Goal: Leave review/rating: Share an evaluation or opinion about a product, service, or content

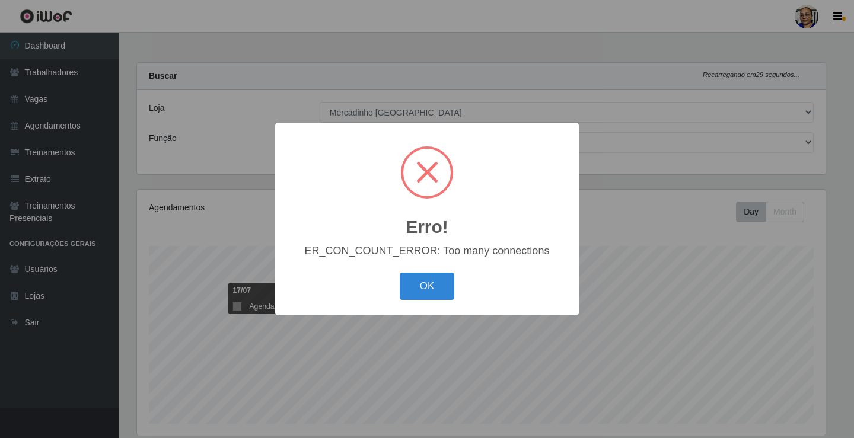
select select "345"
click at [436, 288] on button "OK" at bounding box center [427, 287] width 55 height 28
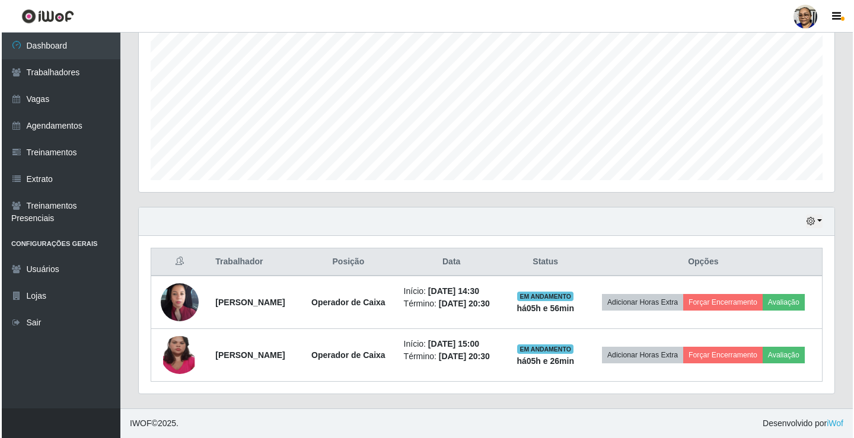
scroll to position [261, 0]
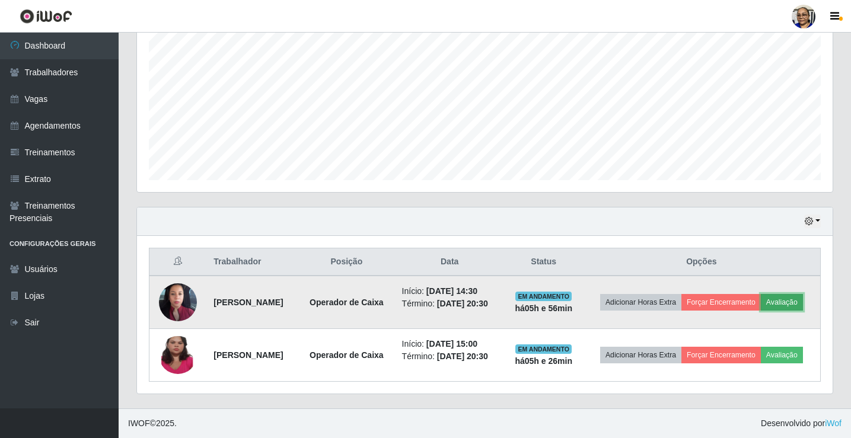
click at [761, 300] on button "Avaliação" at bounding box center [782, 302] width 42 height 17
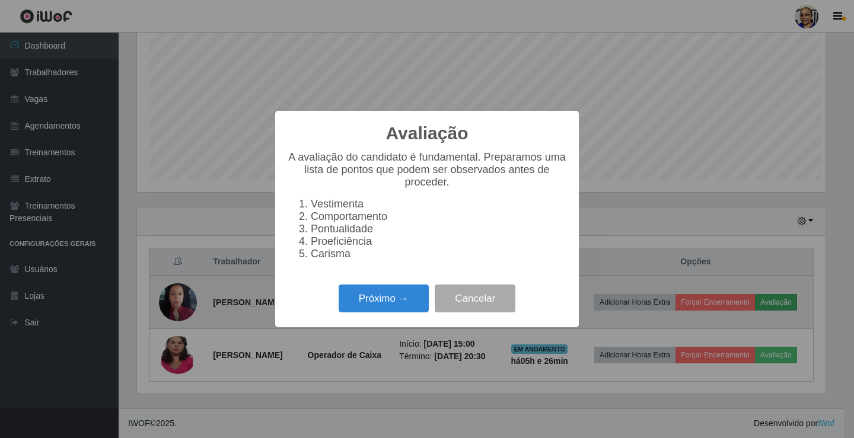
scroll to position [246, 688]
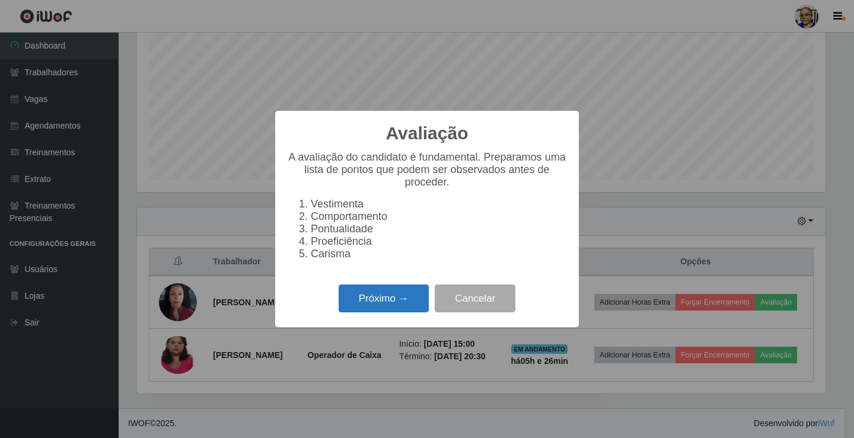
click at [376, 303] on button "Próximo →" at bounding box center [384, 299] width 90 height 28
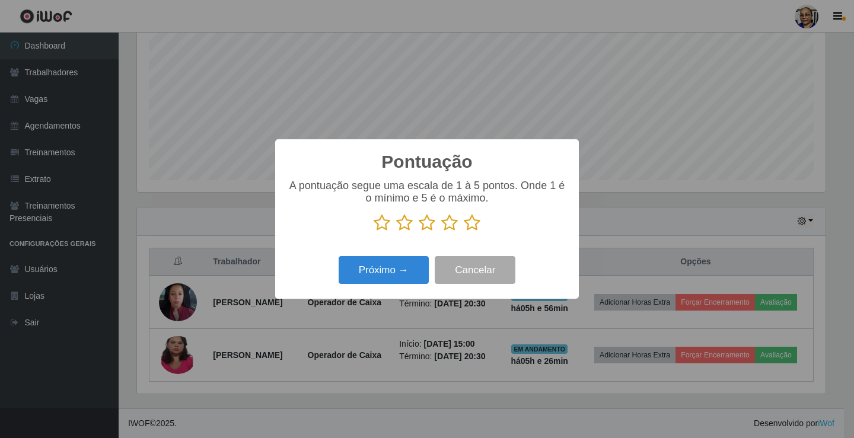
scroll to position [592588, 592146]
click at [471, 226] on icon at bounding box center [472, 223] width 17 height 18
click at [464, 232] on input "radio" at bounding box center [464, 232] width 0 height 0
click at [385, 267] on button "Próximo →" at bounding box center [384, 270] width 90 height 28
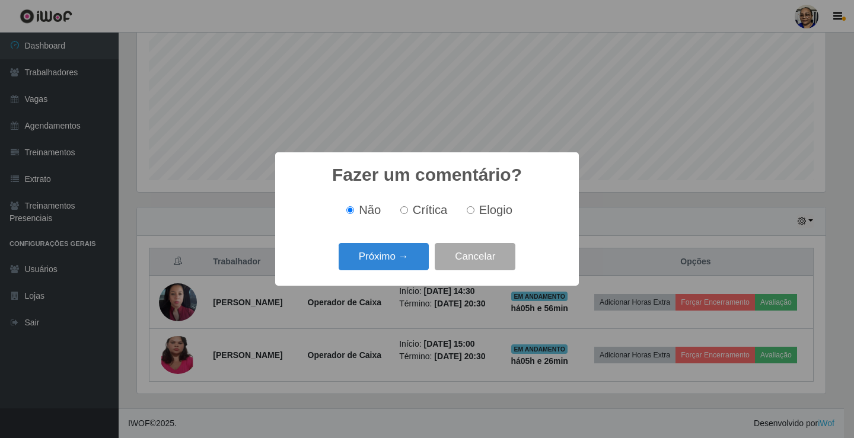
click at [385, 267] on button "Próximo →" at bounding box center [384, 257] width 90 height 28
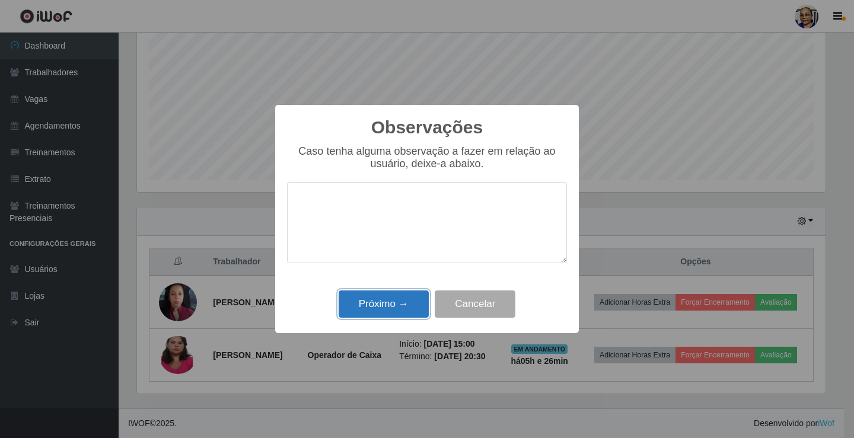
click at [392, 309] on button "Próximo →" at bounding box center [384, 304] width 90 height 28
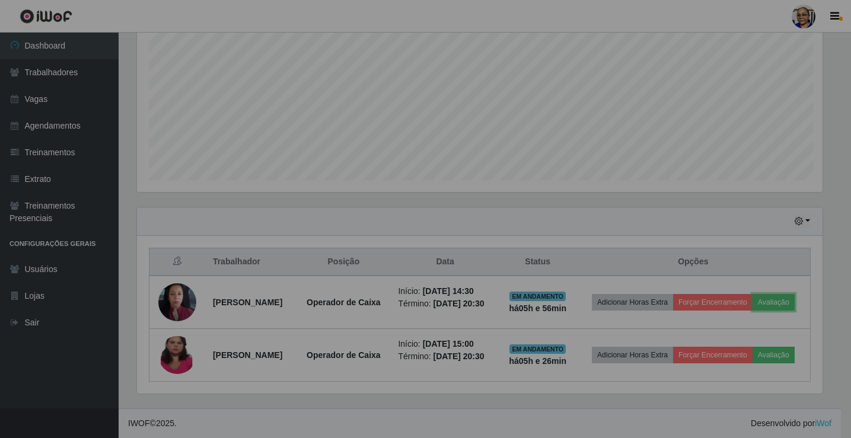
scroll to position [246, 695]
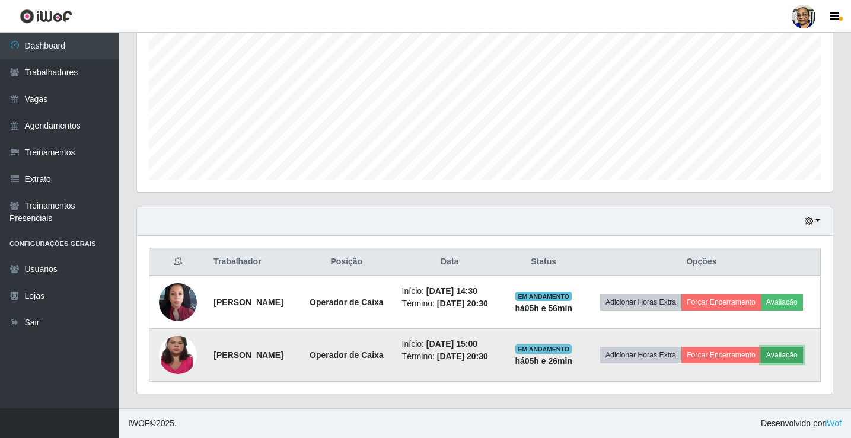
click at [761, 358] on button "Avaliação" at bounding box center [782, 355] width 42 height 17
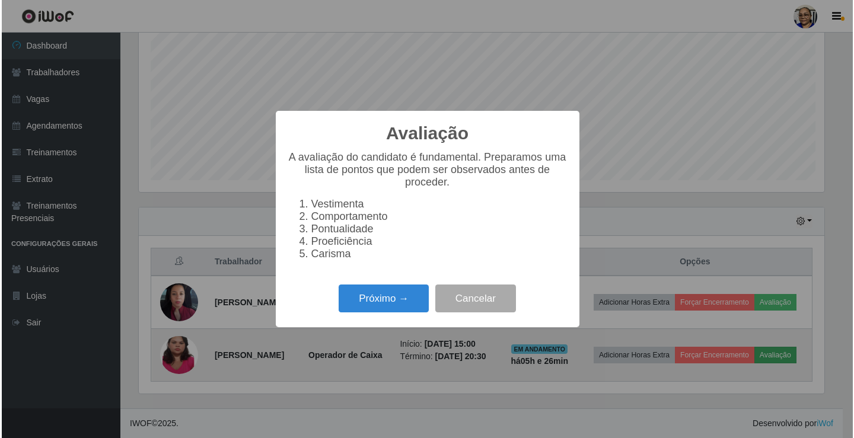
scroll to position [246, 688]
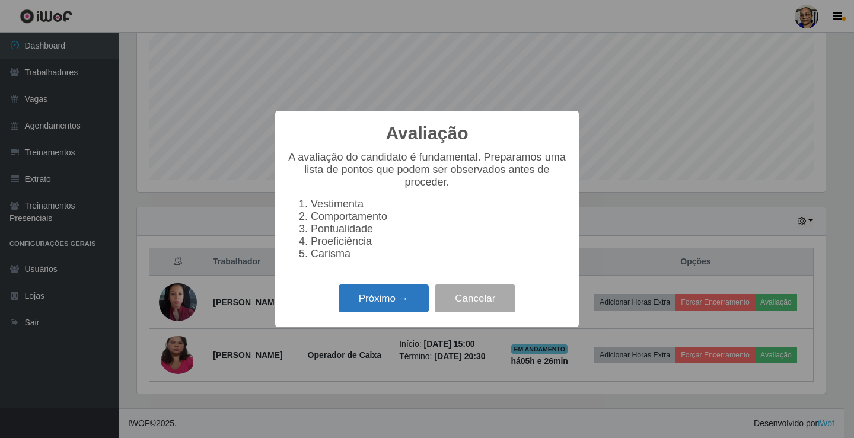
click at [391, 304] on button "Próximo →" at bounding box center [384, 299] width 90 height 28
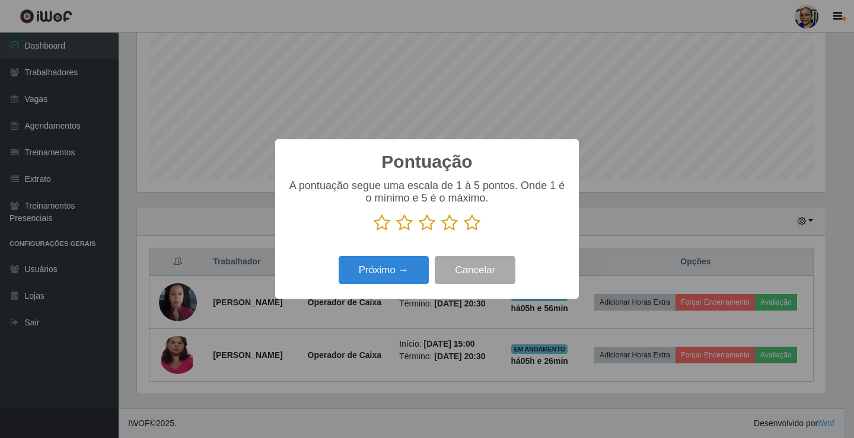
click at [468, 226] on icon at bounding box center [472, 223] width 17 height 18
click at [464, 232] on input "radio" at bounding box center [464, 232] width 0 height 0
click at [387, 264] on button "Próximo →" at bounding box center [384, 270] width 90 height 28
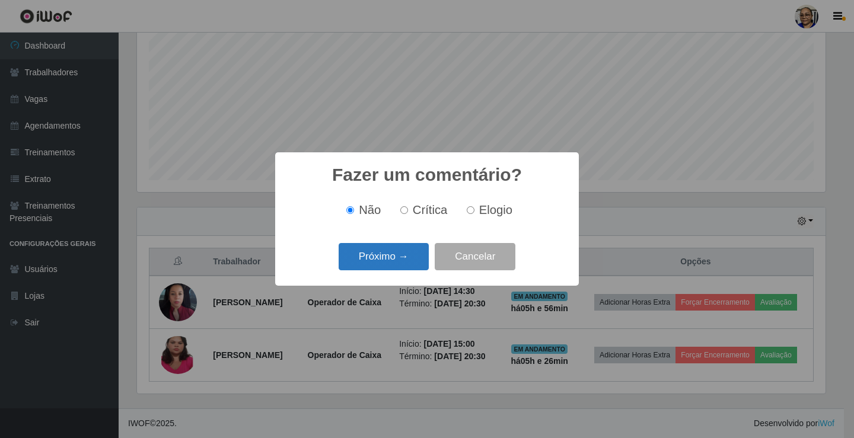
click at [388, 263] on button "Próximo →" at bounding box center [384, 257] width 90 height 28
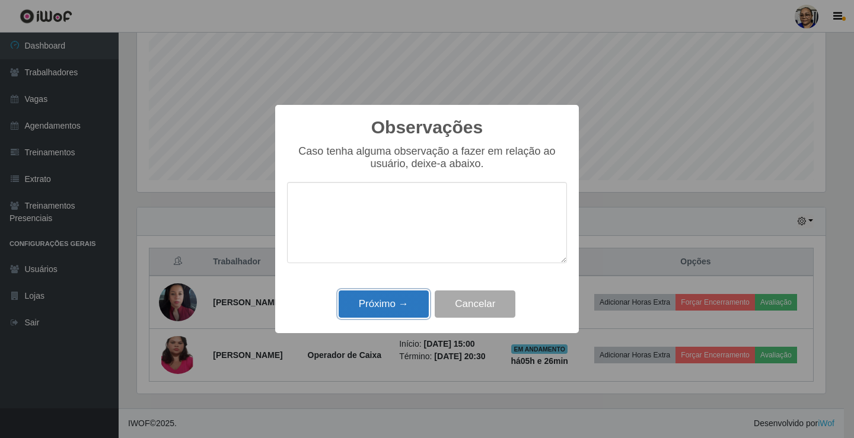
click at [395, 304] on button "Próximo →" at bounding box center [384, 304] width 90 height 28
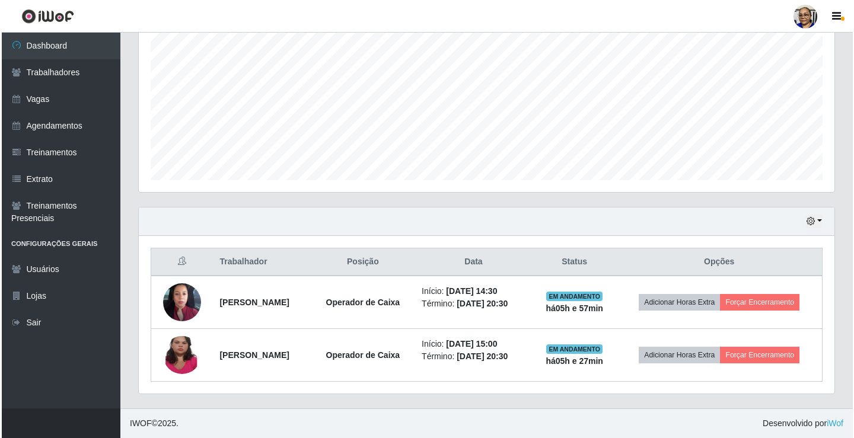
scroll to position [244, 0]
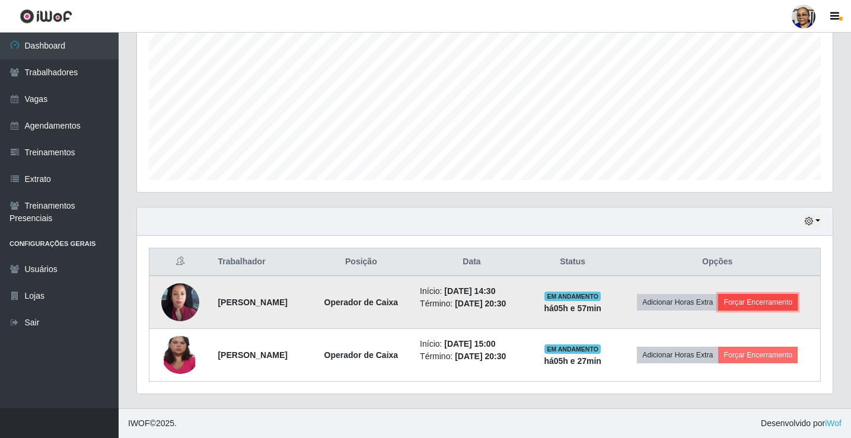
click at [780, 303] on button "Forçar Encerramento" at bounding box center [757, 302] width 79 height 17
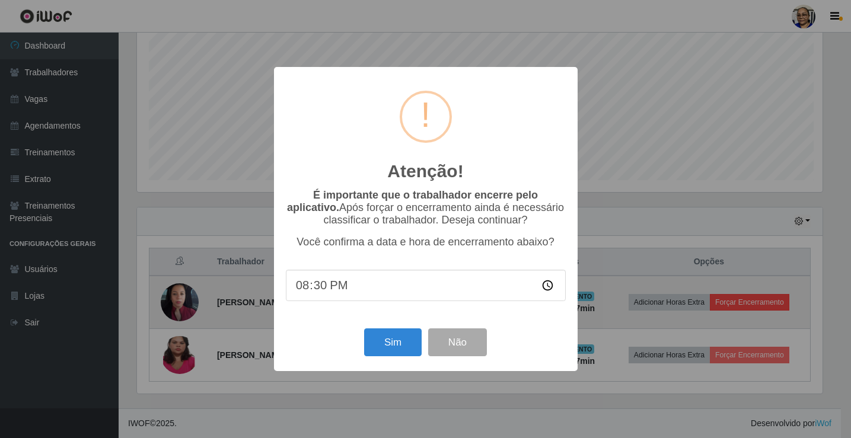
scroll to position [246, 688]
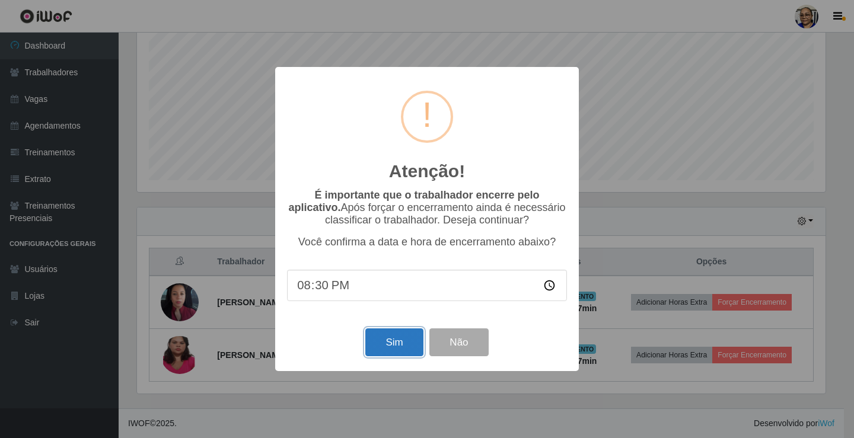
click at [390, 346] on button "Sim" at bounding box center [394, 342] width 58 height 28
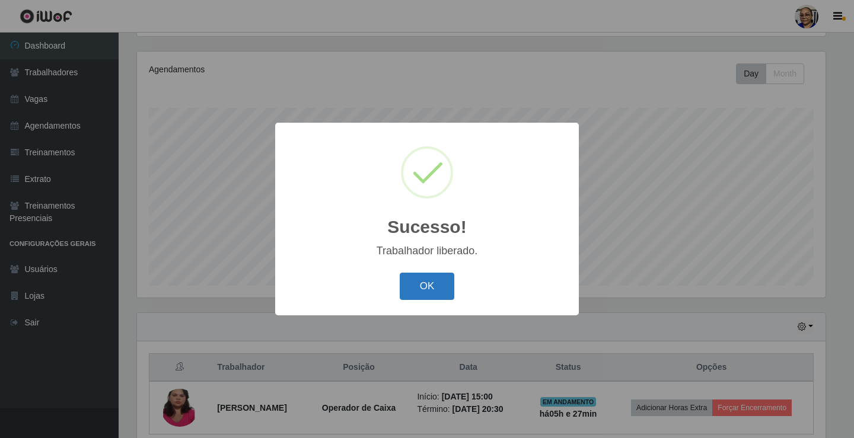
click at [429, 288] on button "OK" at bounding box center [427, 287] width 55 height 28
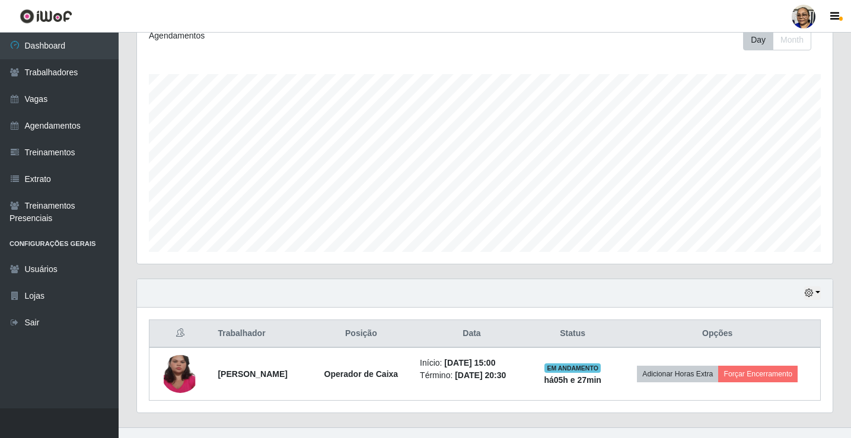
scroll to position [191, 0]
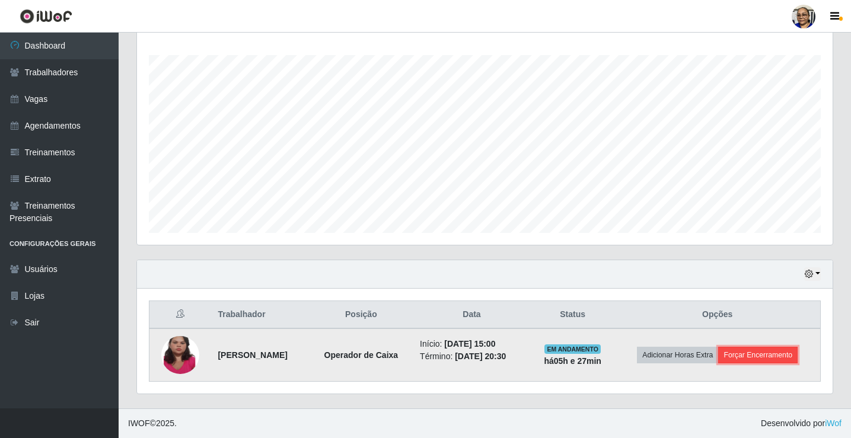
click at [786, 354] on button "Forçar Encerramento" at bounding box center [757, 355] width 79 height 17
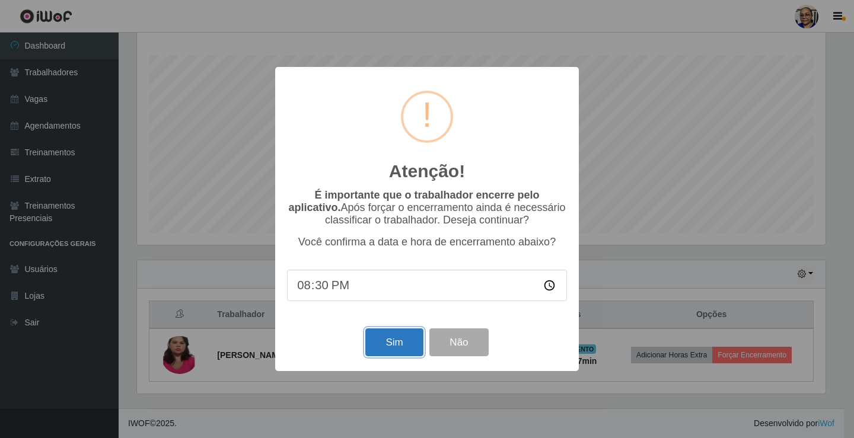
click at [402, 345] on button "Sim" at bounding box center [394, 342] width 58 height 28
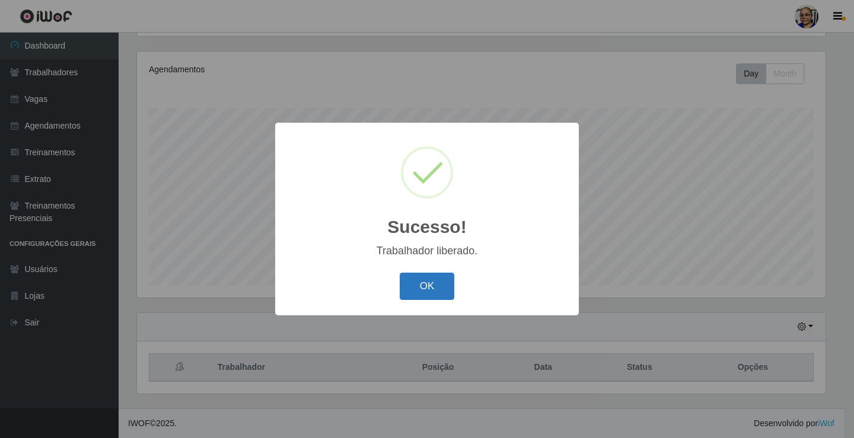
click at [440, 282] on button "OK" at bounding box center [427, 287] width 55 height 28
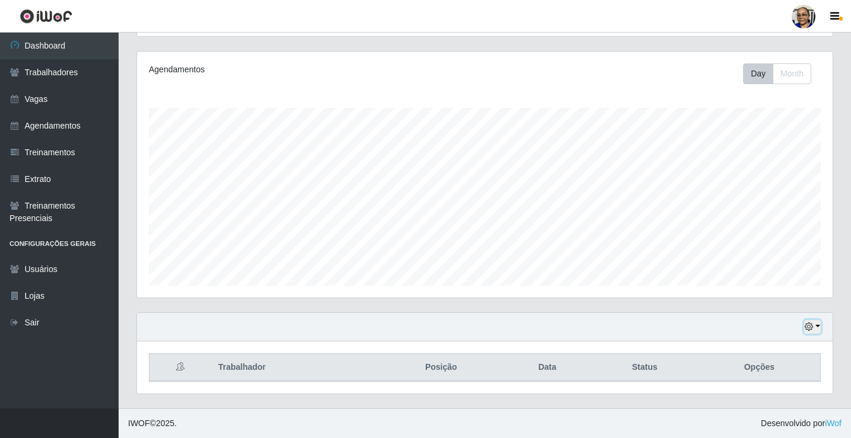
click at [818, 325] on button "button" at bounding box center [812, 327] width 17 height 14
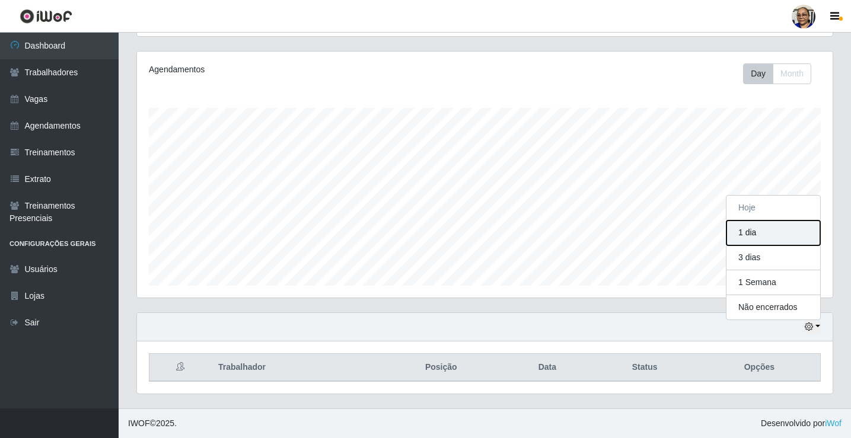
click at [778, 237] on button "1 dia" at bounding box center [773, 233] width 94 height 25
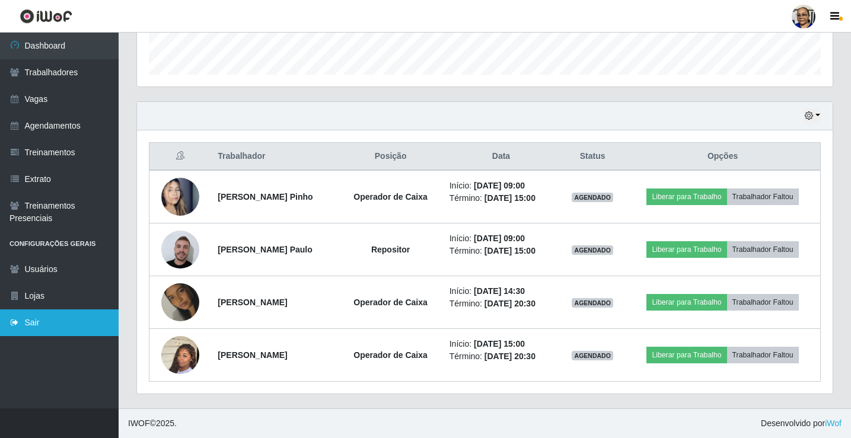
click at [39, 322] on link "Sair" at bounding box center [59, 322] width 119 height 27
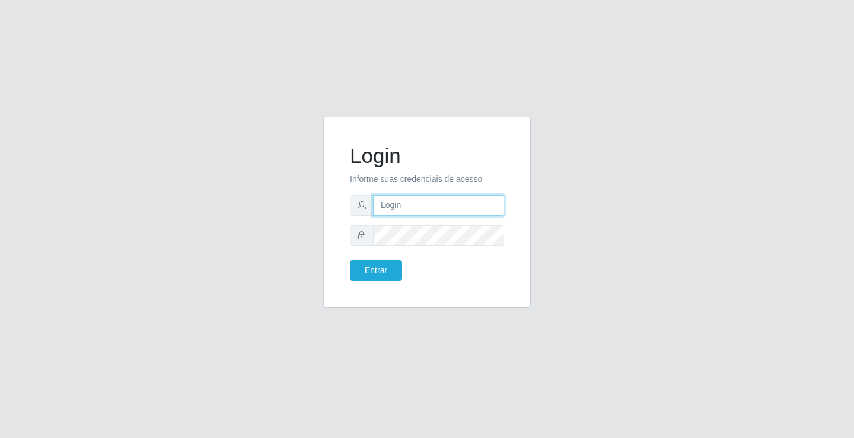
type input "[EMAIL_ADDRESS][DOMAIN_NAME]"
